Goal: Information Seeking & Learning: Learn about a topic

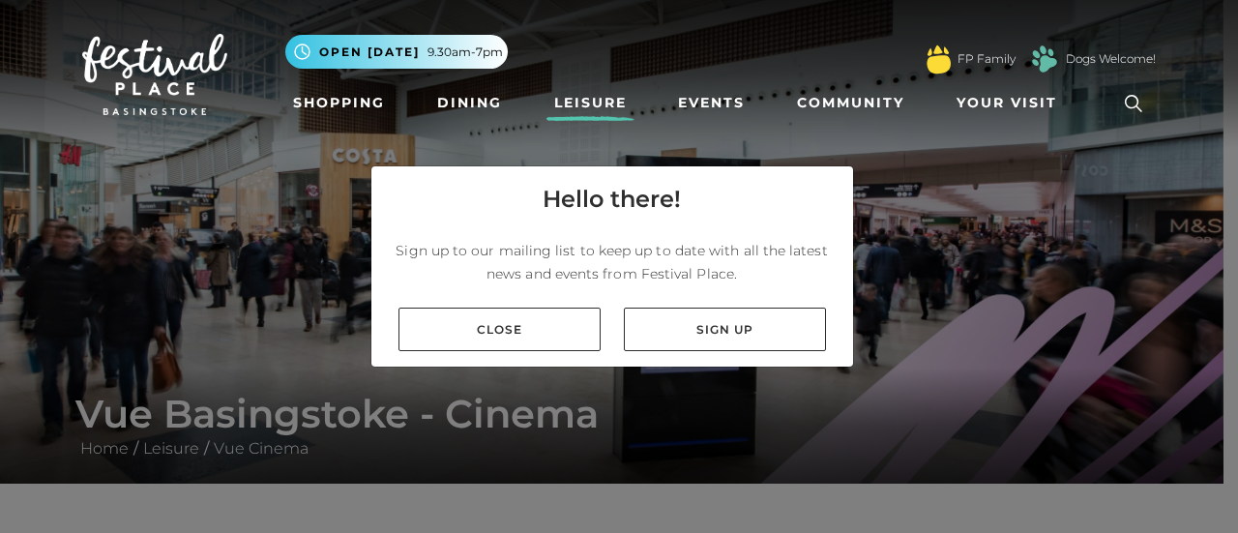
click at [513, 329] on link "Close" at bounding box center [499, 329] width 202 height 44
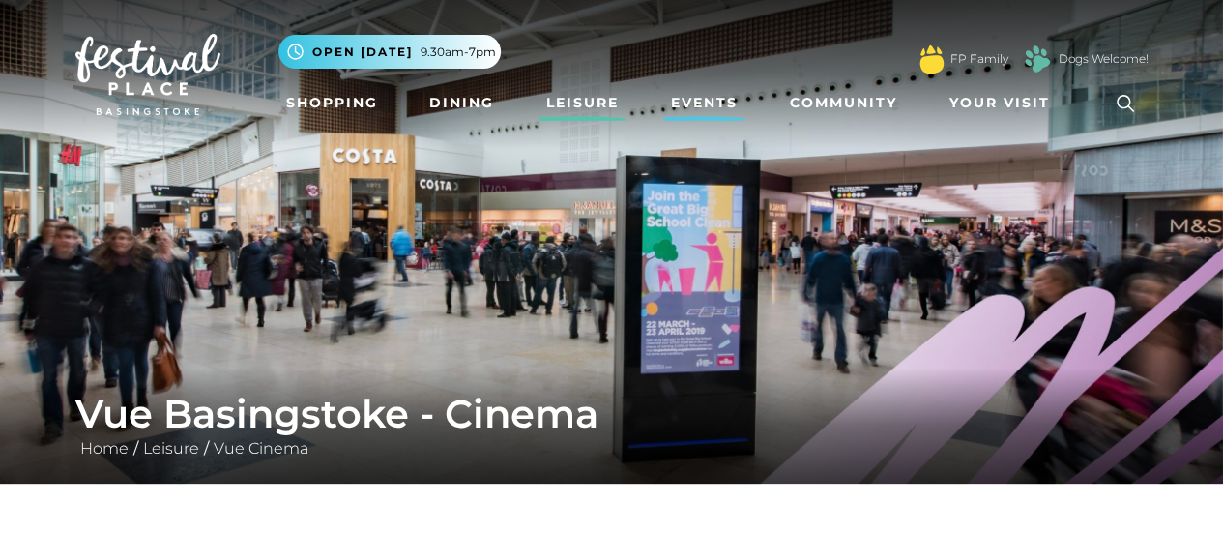
click at [717, 105] on link "Events" at bounding box center [704, 103] width 82 height 36
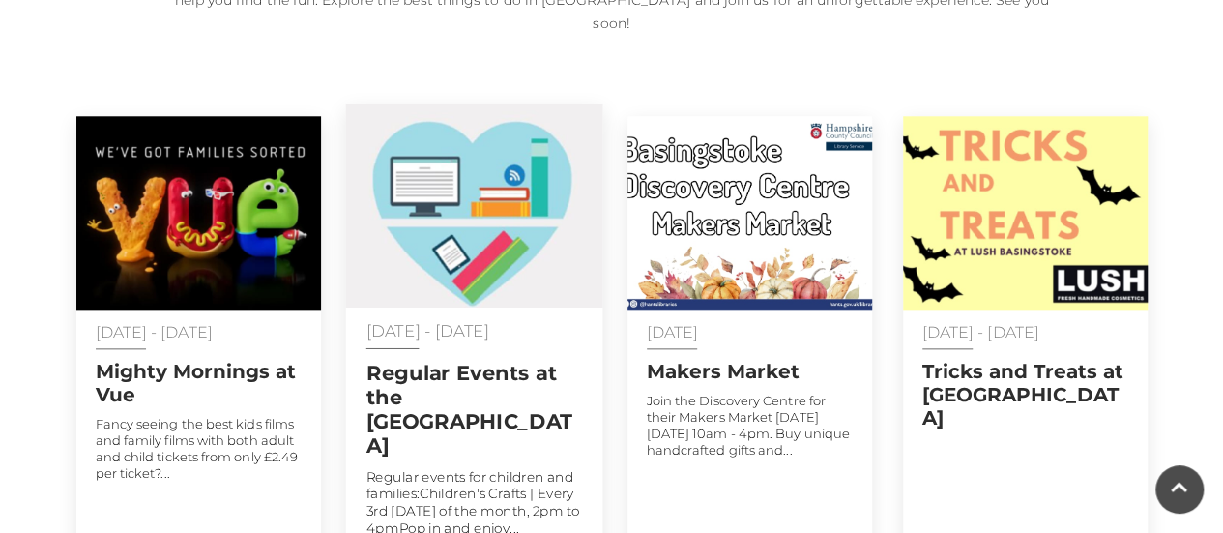
scroll to position [1064, 0]
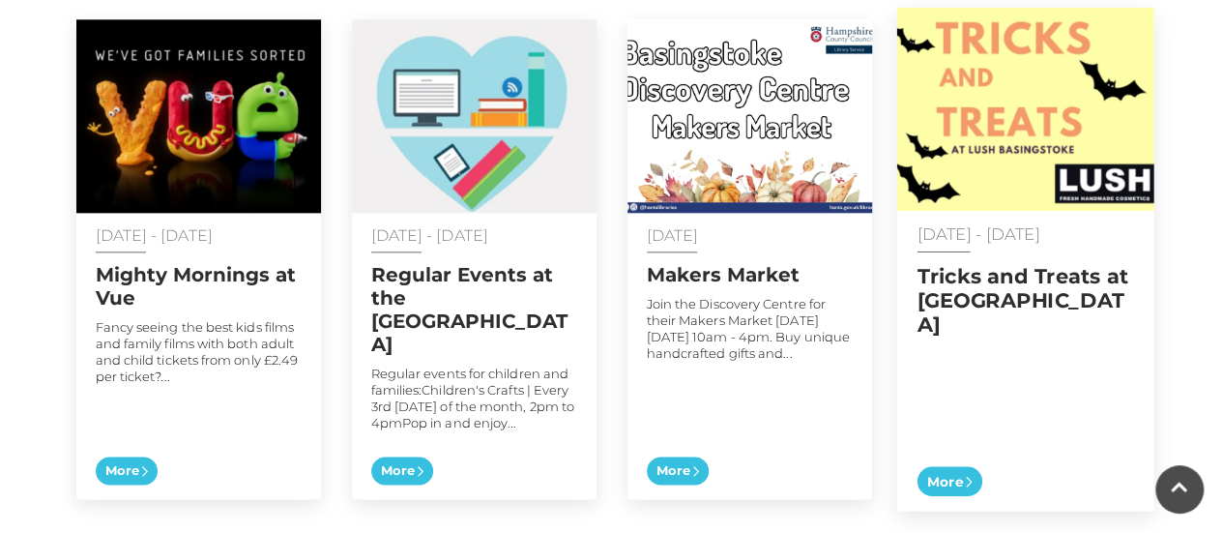
click at [944, 263] on h2 "Tricks and Treats at Lush" at bounding box center [1025, 299] width 217 height 73
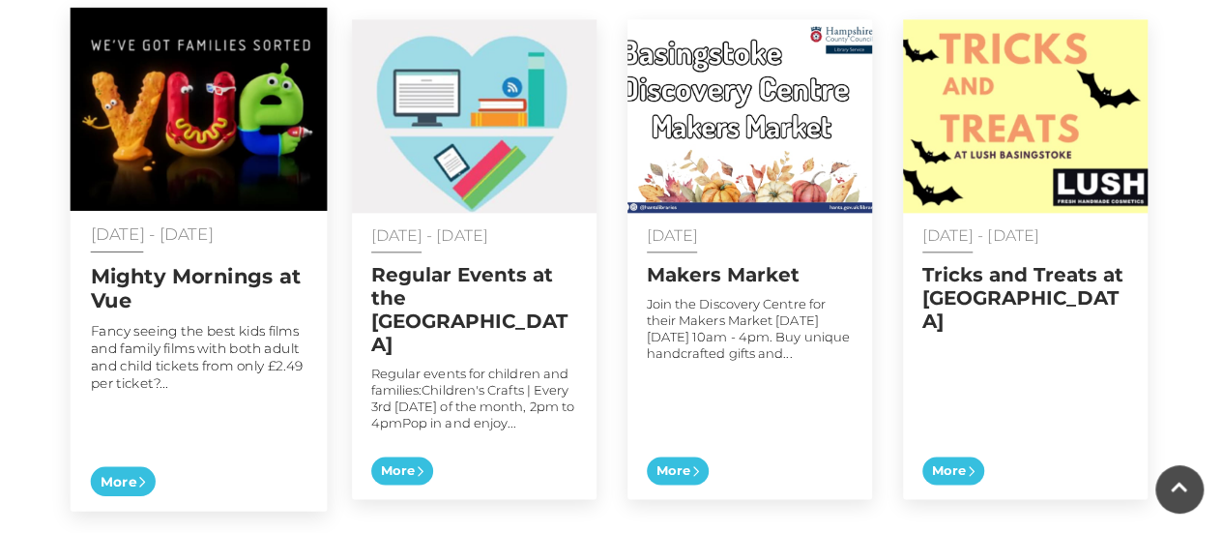
click at [213, 263] on h2 "Mighty Mornings at Vue" at bounding box center [198, 287] width 217 height 48
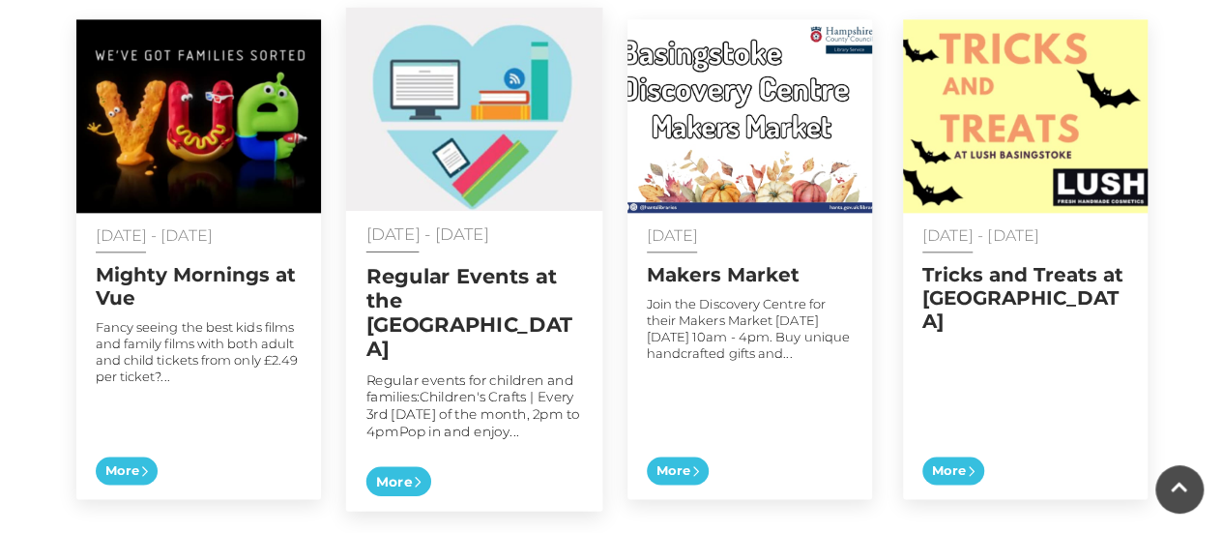
click at [473, 263] on h2 "Regular Events at the [GEOGRAPHIC_DATA]" at bounding box center [473, 312] width 217 height 98
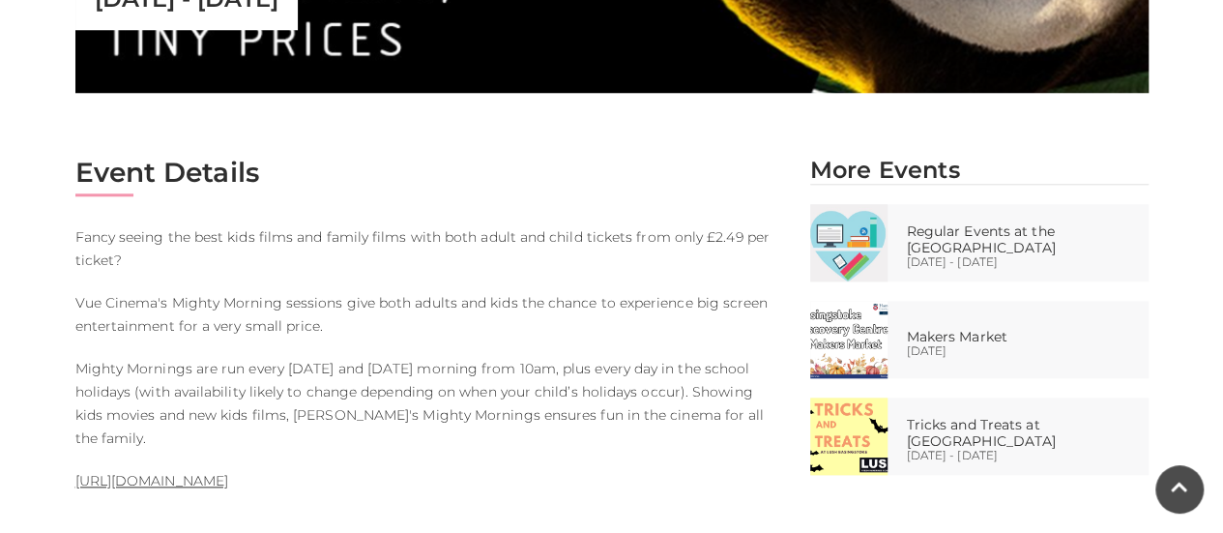
scroll to position [967, 0]
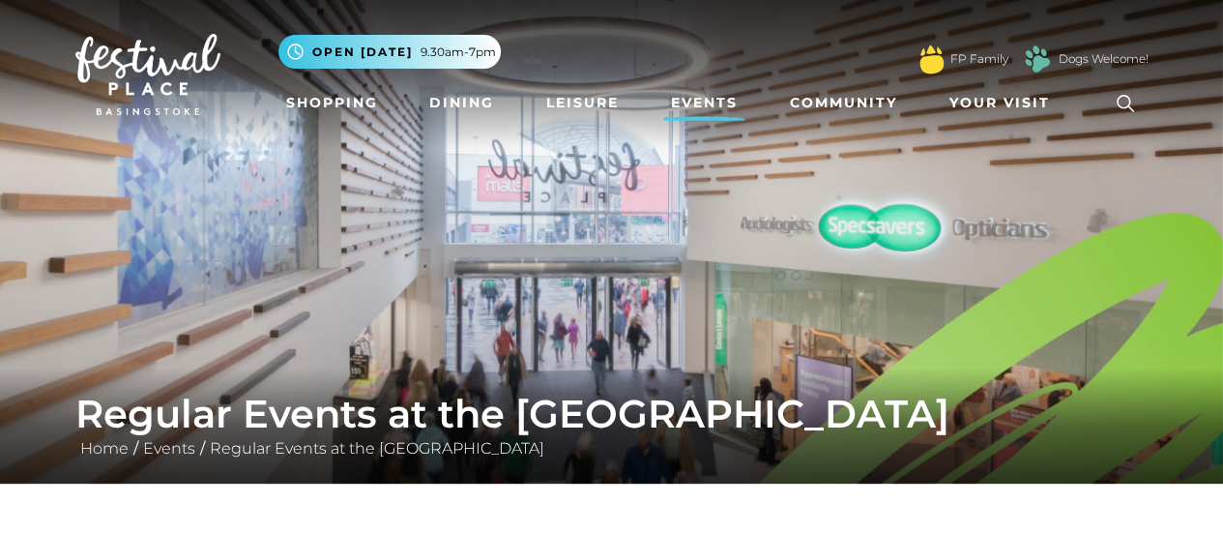
click at [437, 236] on img at bounding box center [611, 241] width 1223 height 483
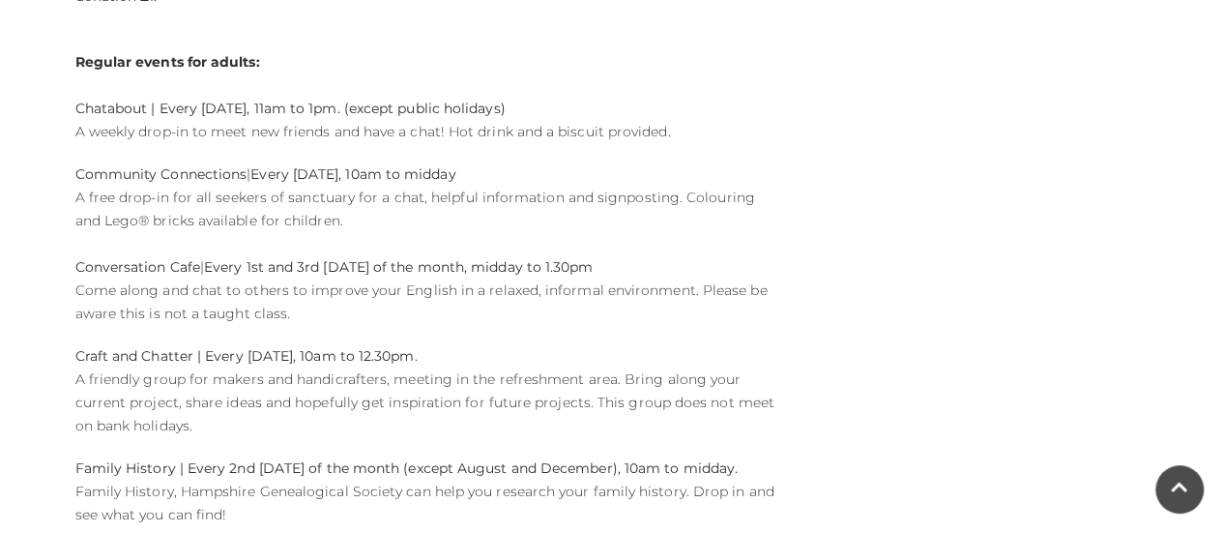
scroll to position [2127, 0]
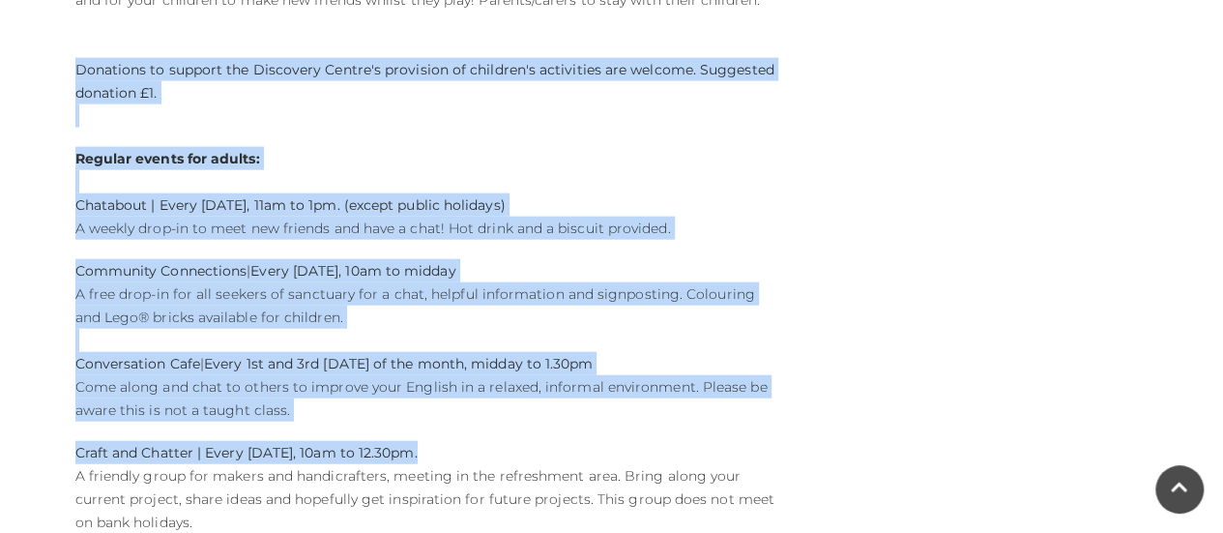
drag, startPoint x: 70, startPoint y: 88, endPoint x: 485, endPoint y: 446, distance: 548.5
click at [485, 446] on div "Event Details Regular events for children and families: Children's Crafts | Eve…" at bounding box center [428, 228] width 735 height 2622
click at [487, 446] on div "Event Details Regular events for children and families: Children's Crafts | Eve…" at bounding box center [428, 228] width 735 height 2622
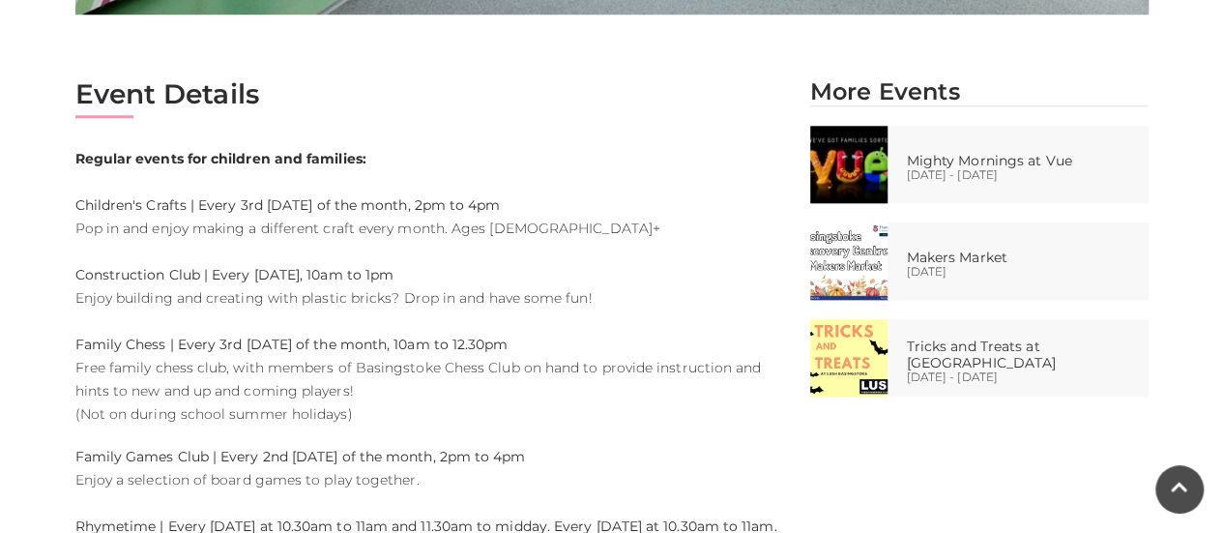
scroll to position [870, 0]
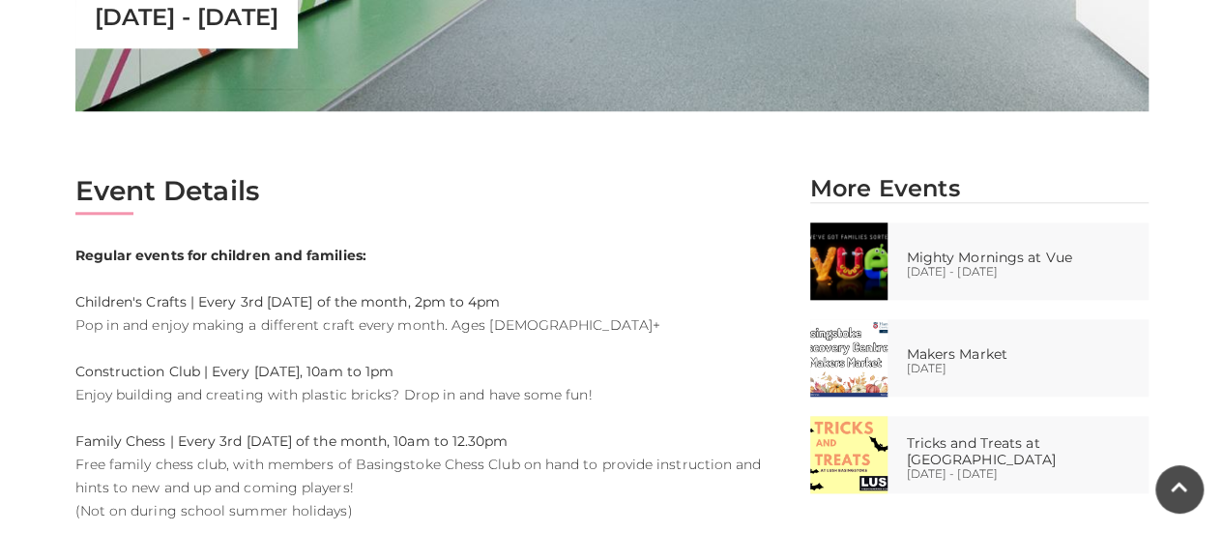
click at [181, 205] on h2 "Event Details" at bounding box center [428, 190] width 706 height 33
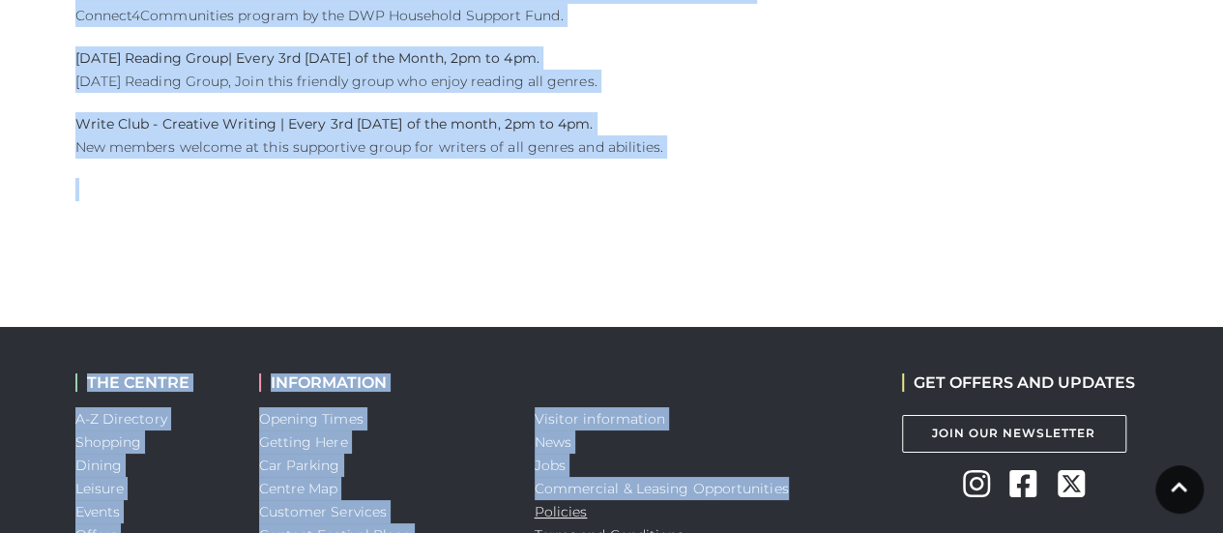
scroll to position [3458, 0]
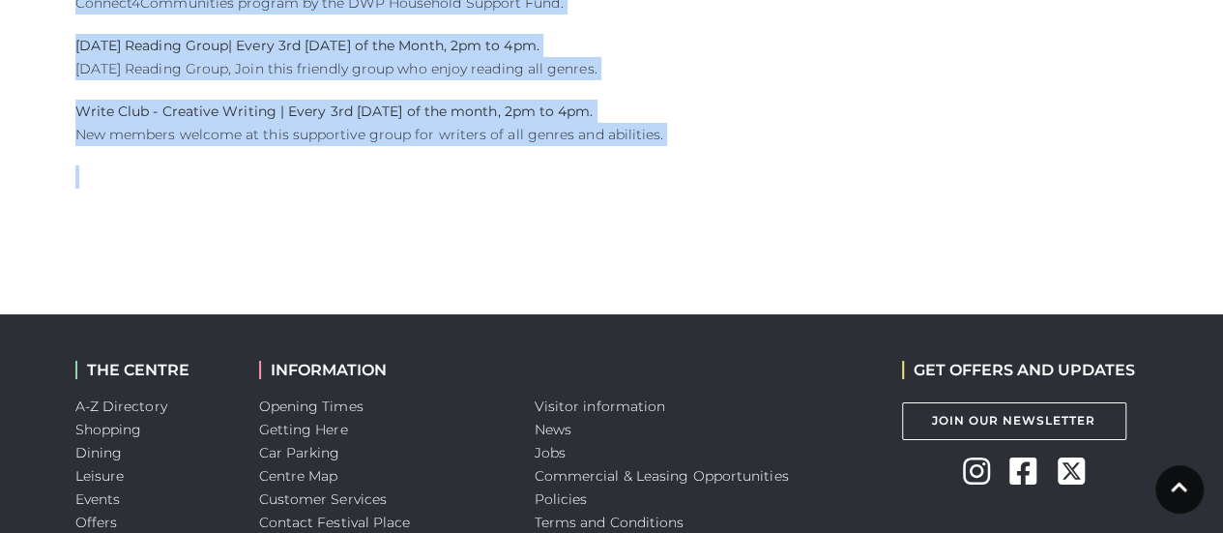
drag, startPoint x: 71, startPoint y: 171, endPoint x: 107, endPoint y: 208, distance: 52.0
copy div "01 Jan - 31 Dec 2025 Event Details Regular events for children and families: Ch…"
